Goal: Task Accomplishment & Management: Manage account settings

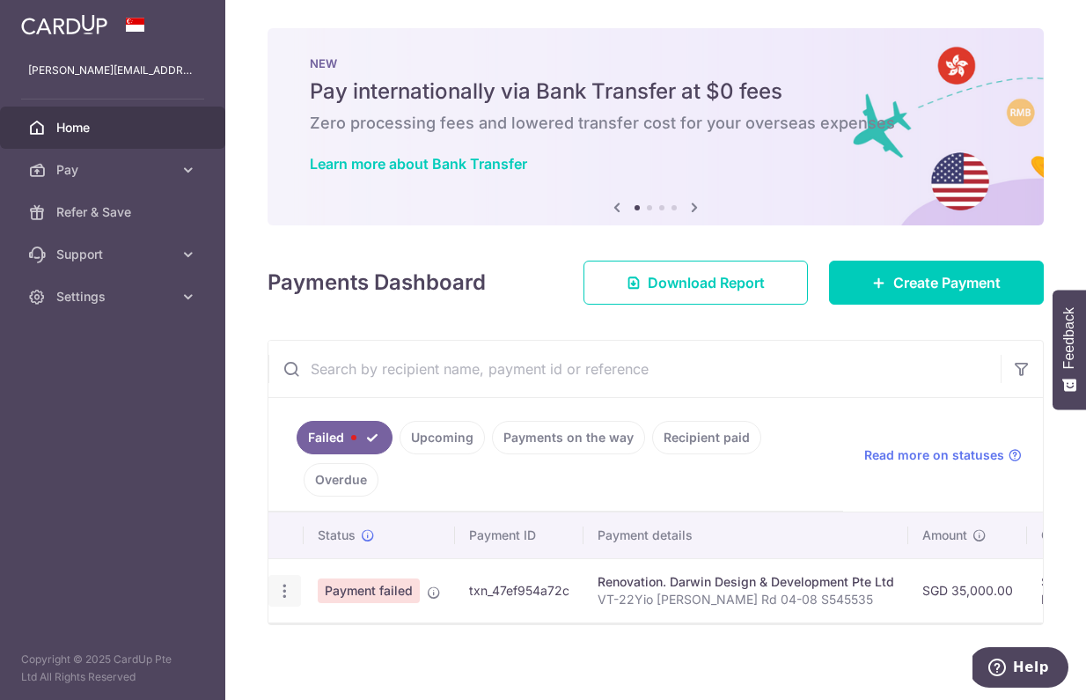
click at [285, 591] on icon "button" at bounding box center [285, 591] width 18 height 18
click at [341, 634] on span "Update payment" at bounding box center [379, 639] width 120 height 21
radio input "true"
type input "35,000.00"
type input "VT-22Yio [PERSON_NAME] Rd 04-08 S545535"
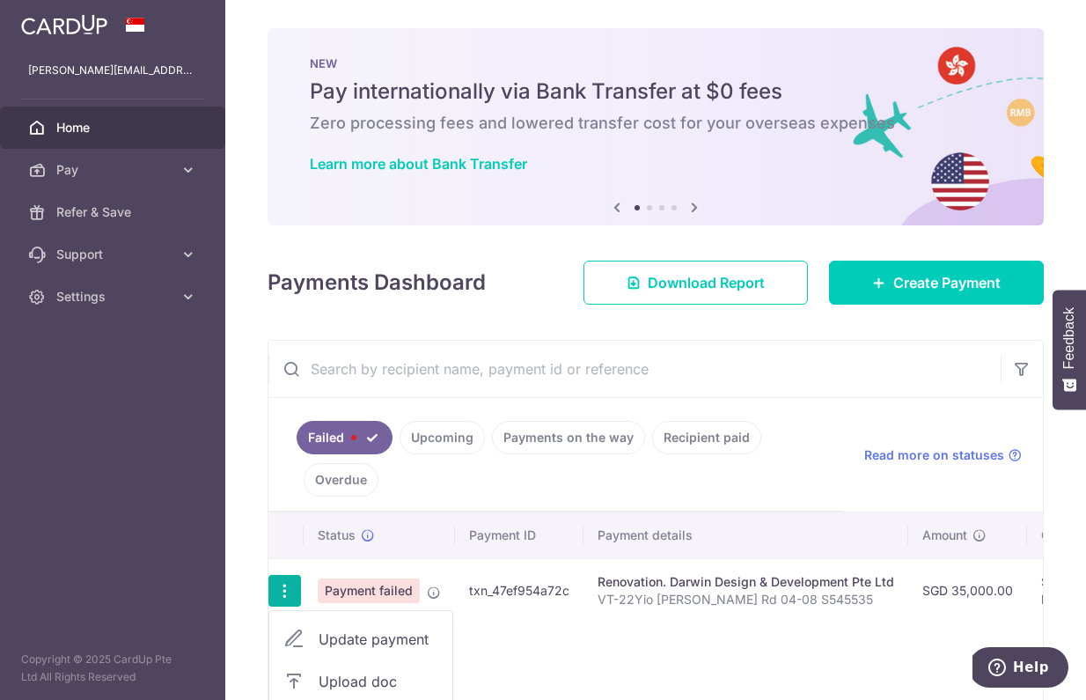
type input "Commencement of work"
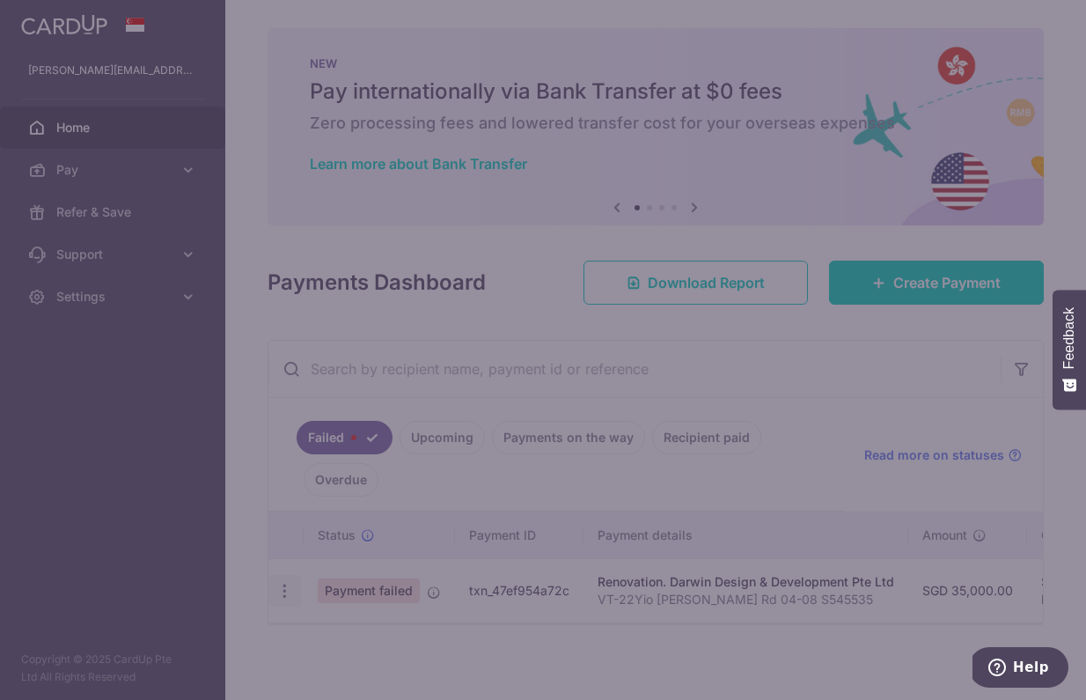
type input "RENO25ONE"
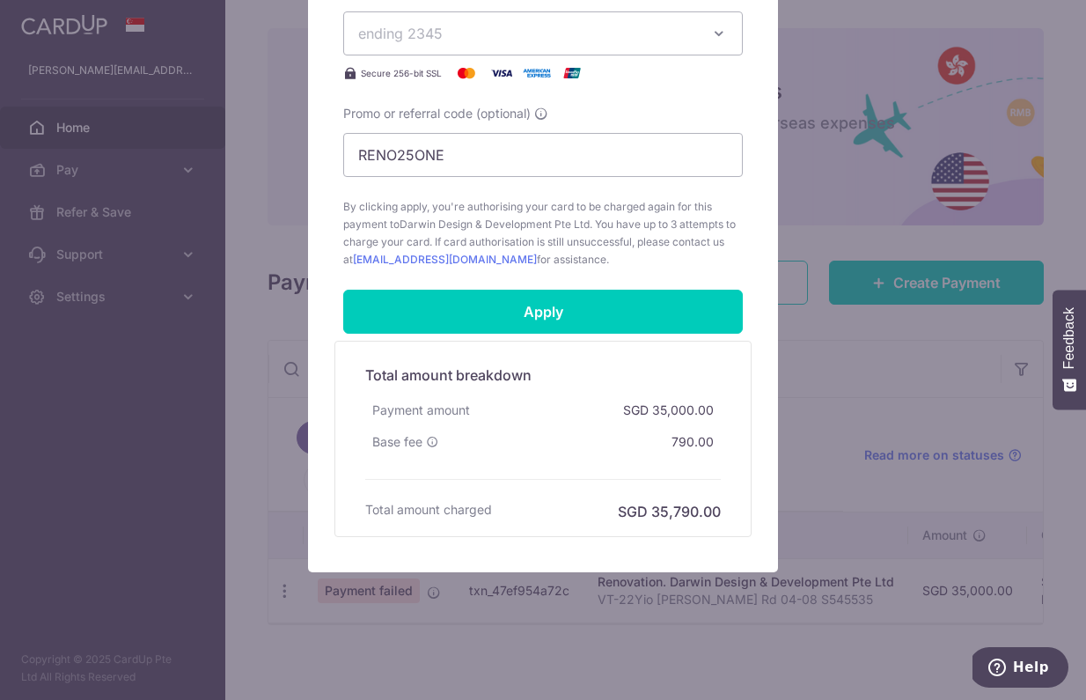
scroll to position [861, 0]
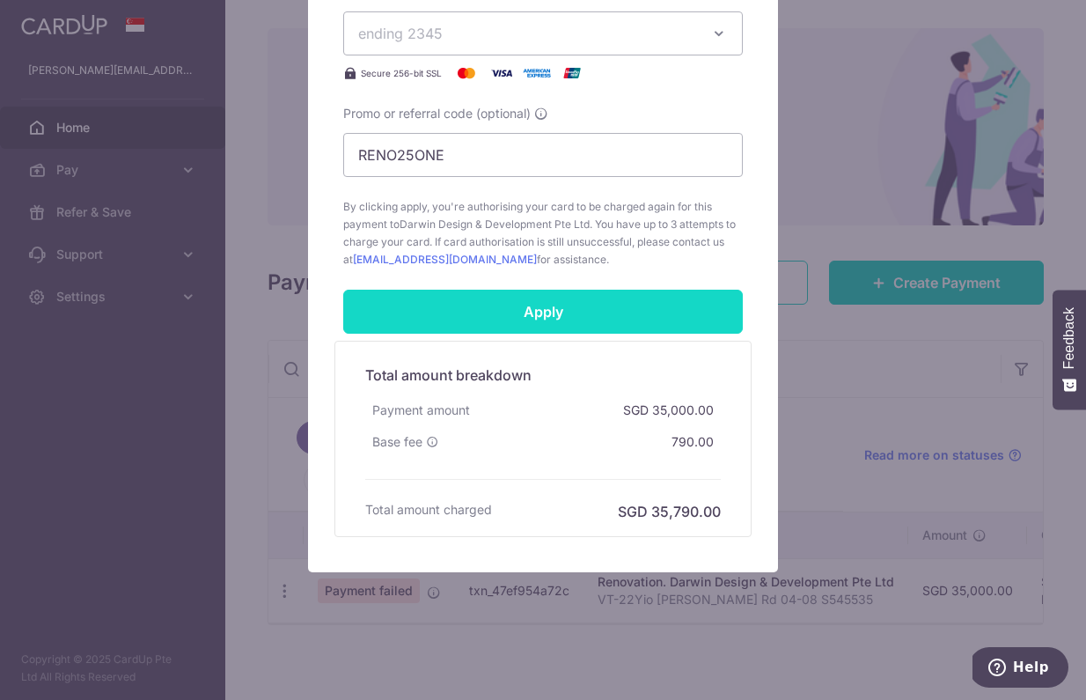
click at [529, 316] on input "Apply" at bounding box center [543, 312] width 400 height 44
